Goal: Navigation & Orientation: Find specific page/section

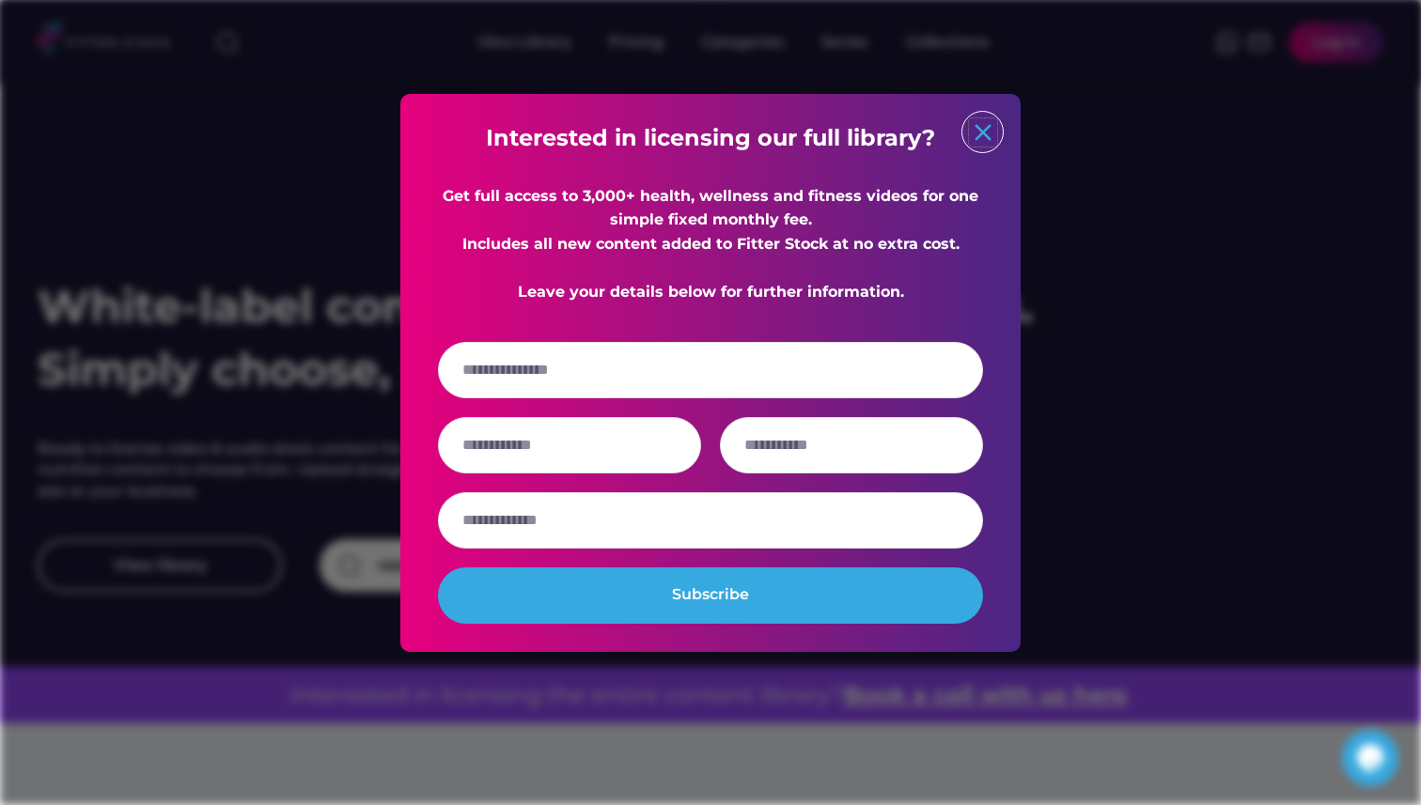
click at [984, 135] on text "close" at bounding box center [983, 132] width 28 height 28
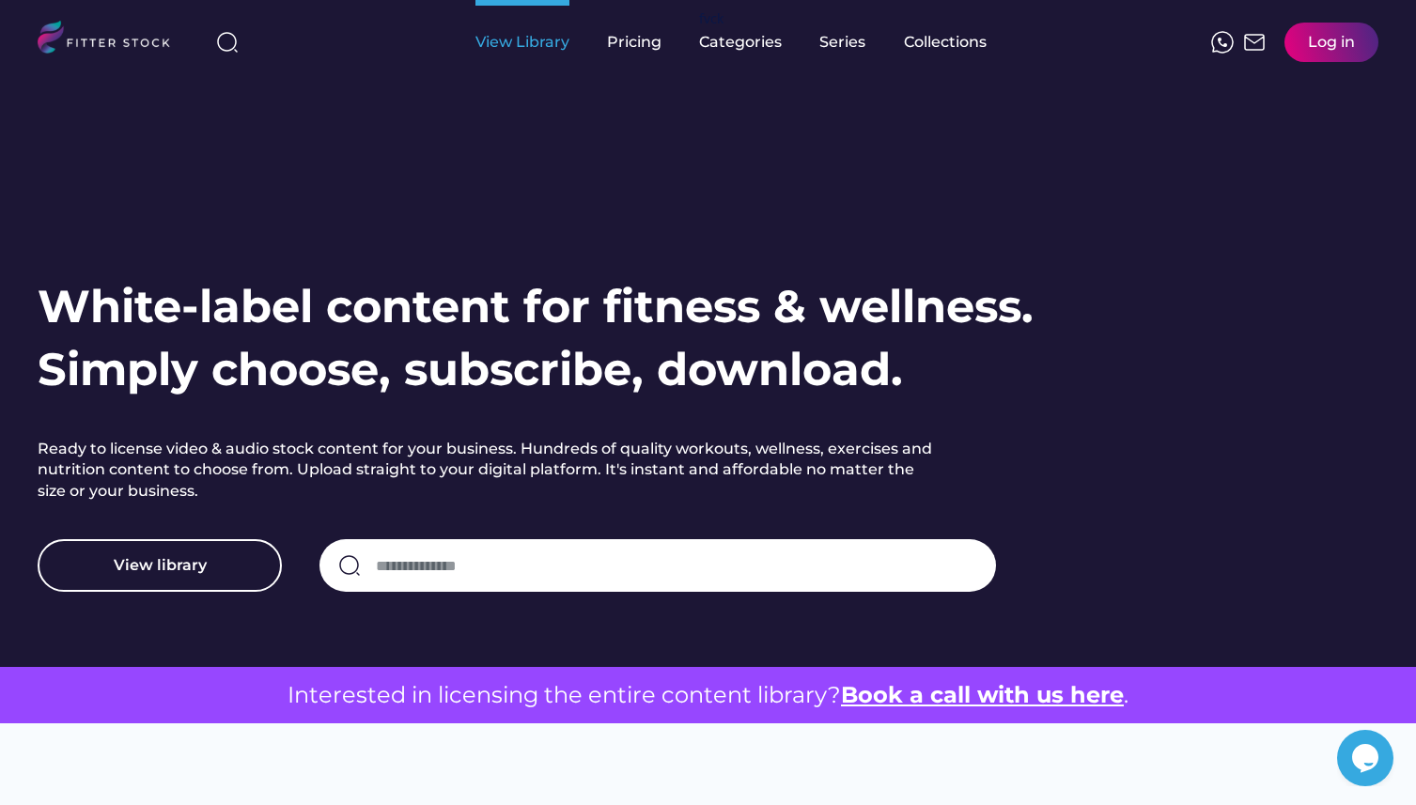
click at [550, 54] on div "View Library" at bounding box center [522, 42] width 94 height 85
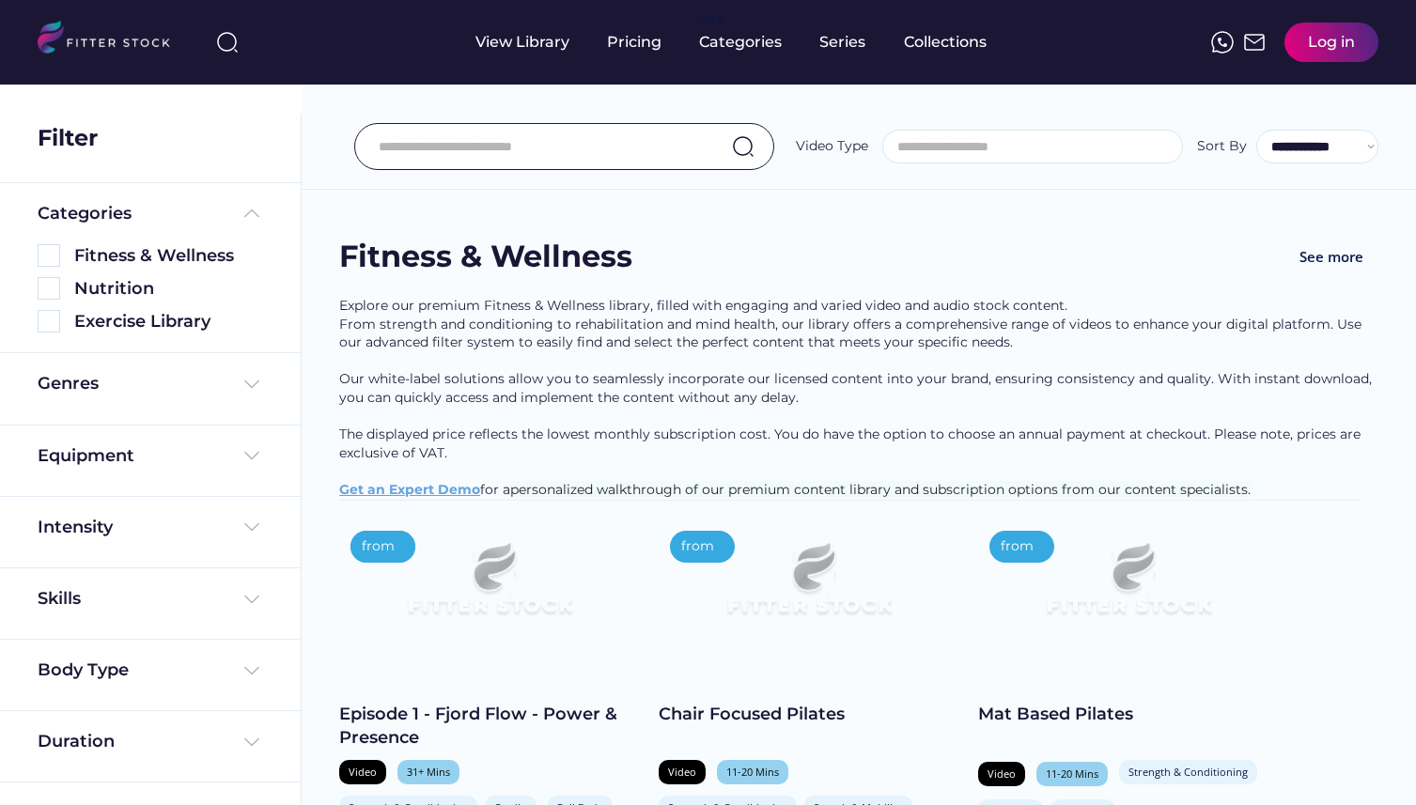
select select
select select "**********"
click at [125, 258] on div "Fitness & Wellness" at bounding box center [168, 255] width 189 height 23
click at [209, 387] on div "Genres" at bounding box center [151, 383] width 226 height 23
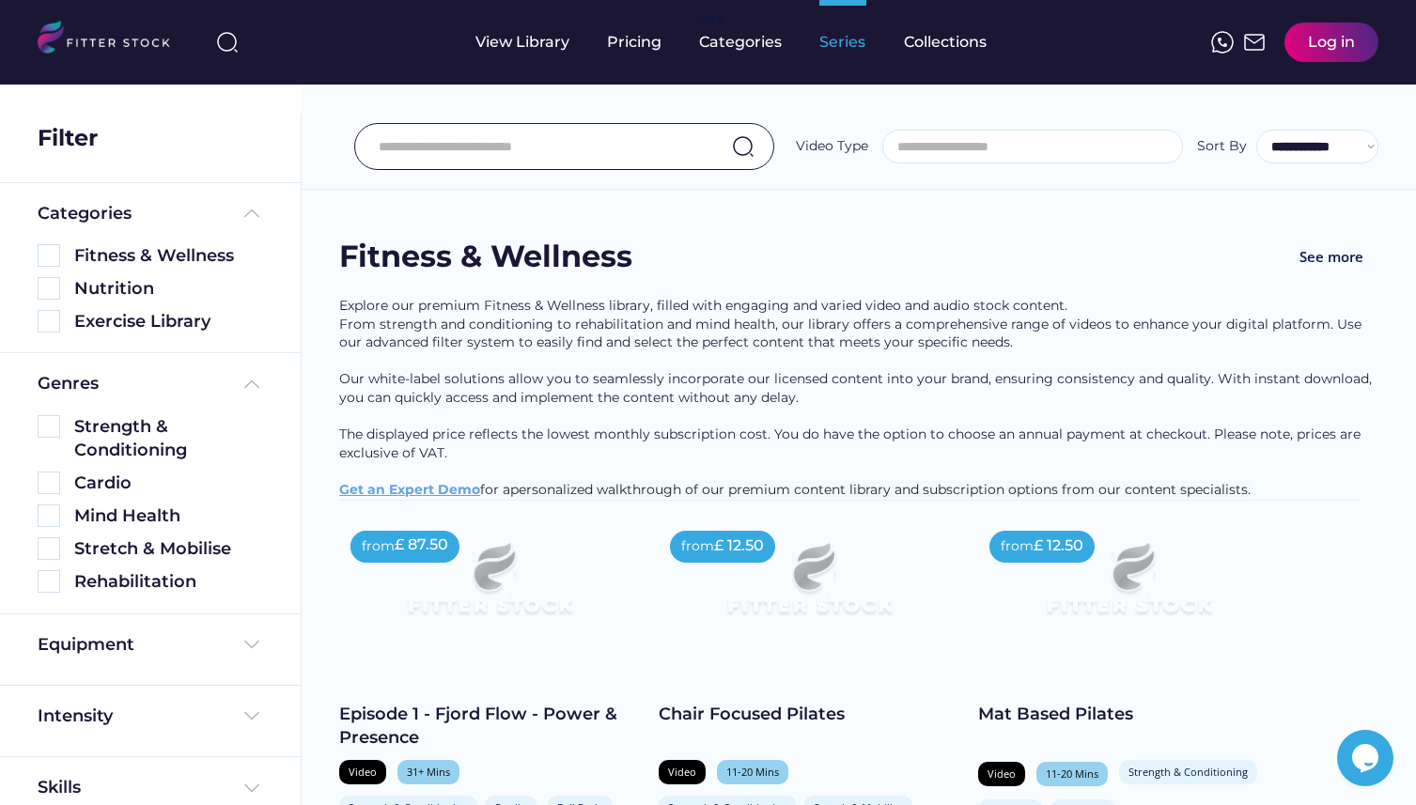
click at [843, 48] on div "Series" at bounding box center [842, 42] width 47 height 21
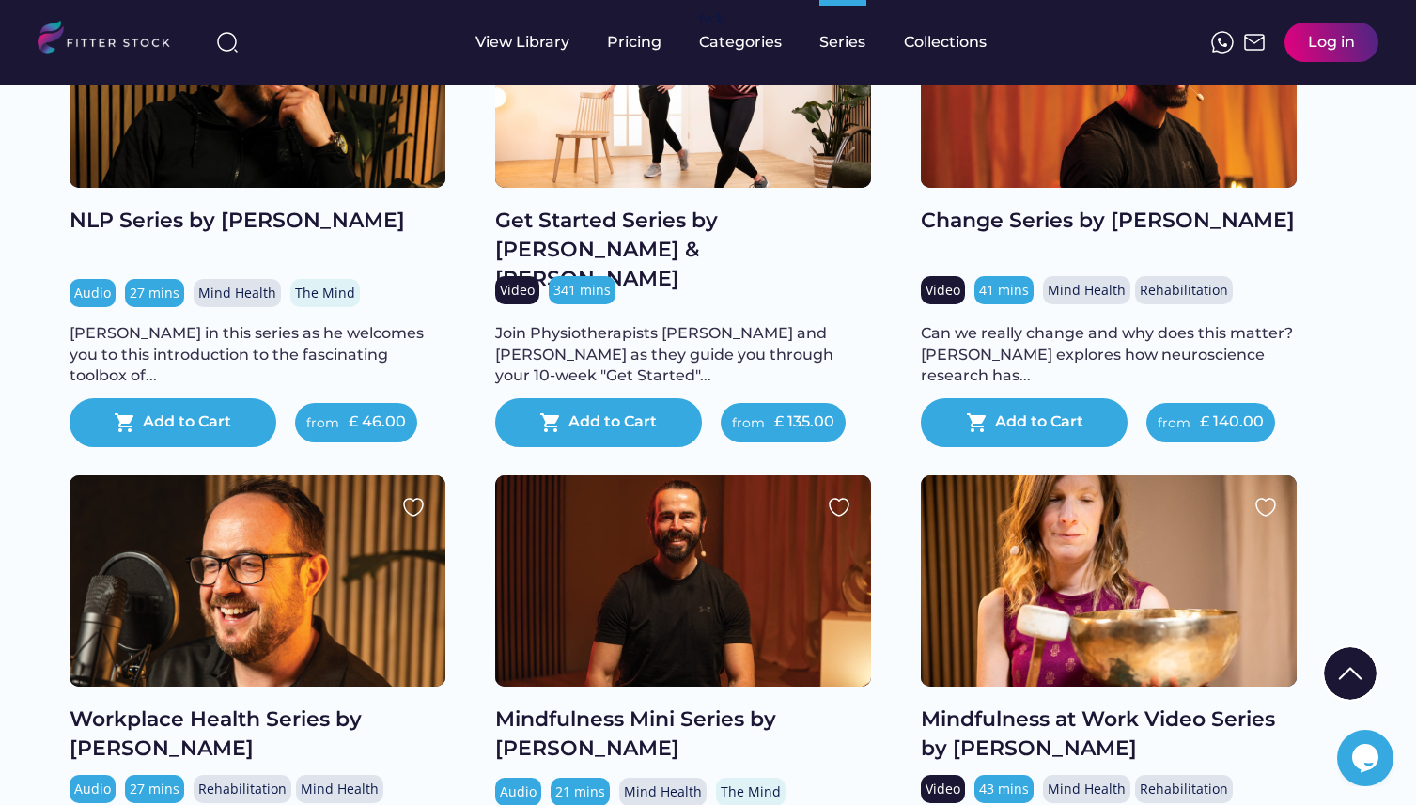
scroll to position [1981, 0]
